Goal: Entertainment & Leisure: Consume media (video, audio)

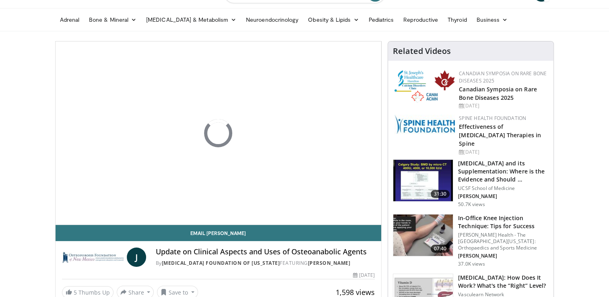
scroll to position [32, 0]
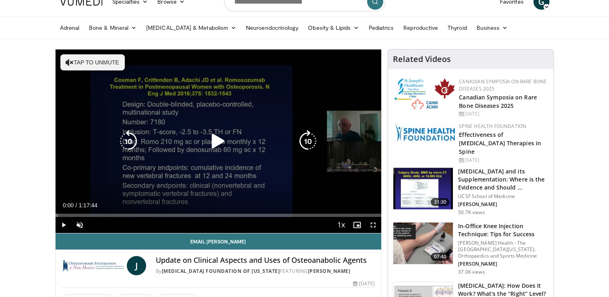
click at [220, 141] on icon "Video Player" at bounding box center [218, 141] width 23 height 23
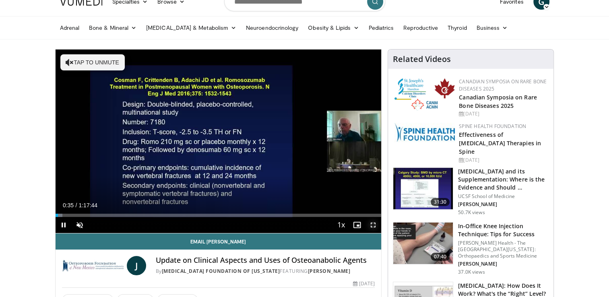
click at [373, 225] on span "Video Player" at bounding box center [373, 225] width 16 height 16
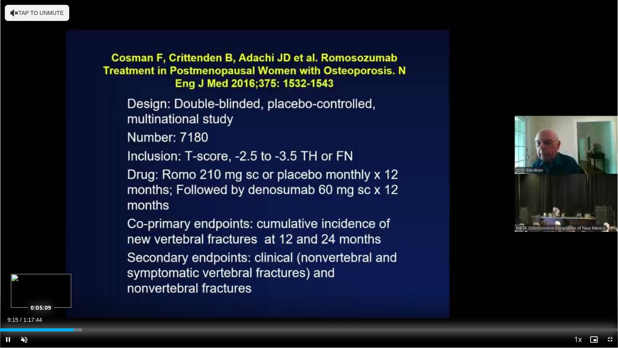
drag, startPoint x: 72, startPoint y: 329, endPoint x: 41, endPoint y: 325, distance: 32.0
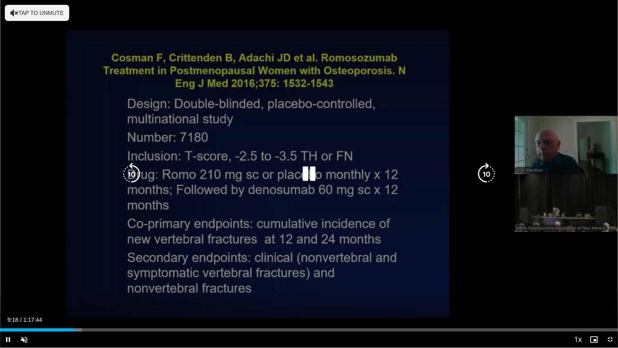
drag, startPoint x: 41, startPoint y: 325, endPoint x: 49, endPoint y: 330, distance: 9.9
click at [49, 297] on video-js "**********" at bounding box center [309, 174] width 618 height 348
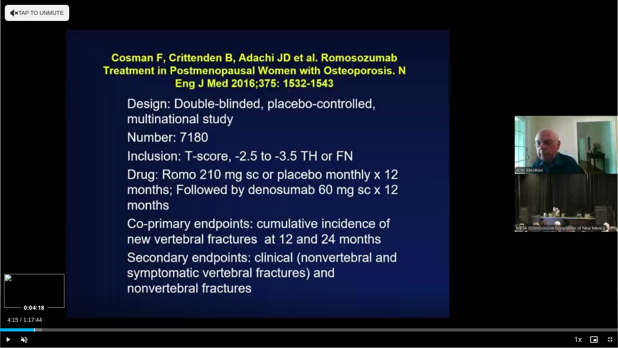
drag, startPoint x: 74, startPoint y: 328, endPoint x: 34, endPoint y: 328, distance: 39.8
click at [34, 297] on div "0:04:19" at bounding box center [17, 329] width 34 height 3
drag, startPoint x: 42, startPoint y: 328, endPoint x: 31, endPoint y: 331, distance: 11.5
click at [31, 297] on div "Loaded : 5.79% 0:03:56 0:03:56" at bounding box center [309, 329] width 618 height 3
drag, startPoint x: 36, startPoint y: 329, endPoint x: 30, endPoint y: 333, distance: 7.3
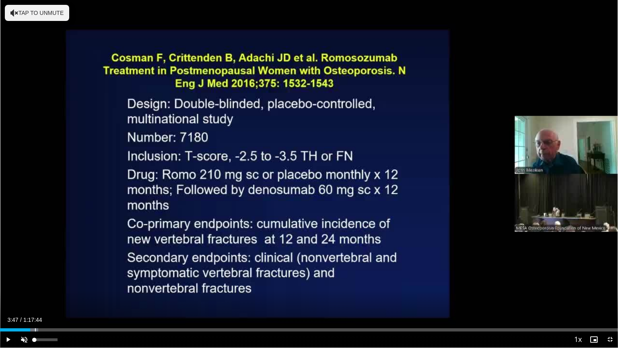
click at [30, 297] on div "Current Time 3:47 / Duration 1:17:44 Play Skip Backward Skip Forward Unmute 0% …" at bounding box center [309, 339] width 618 height 16
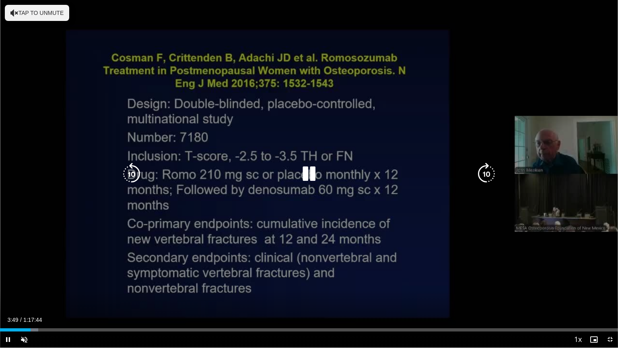
click at [303, 176] on icon "Video Player" at bounding box center [309, 174] width 23 height 23
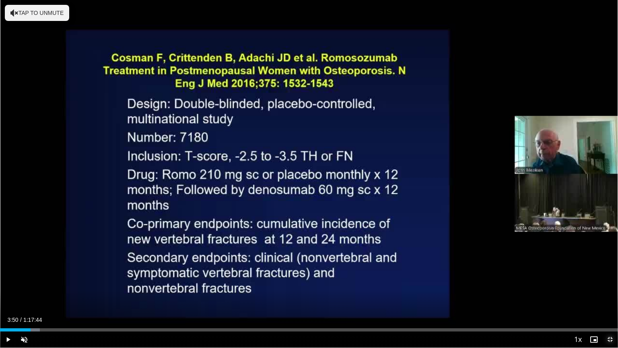
click at [607, 297] on span "Video Player" at bounding box center [610, 339] width 16 height 16
